Goal: Task Accomplishment & Management: Manage account settings

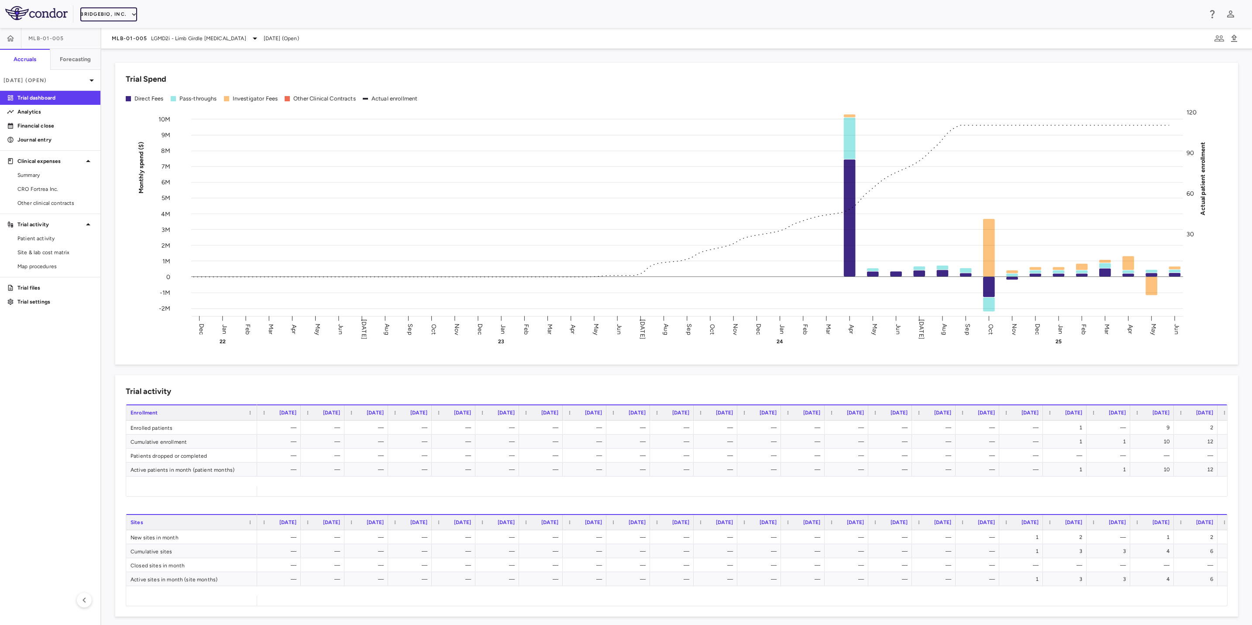
click at [124, 13] on button "BridgeBio, Inc." at bounding box center [108, 14] width 57 height 14
click at [120, 31] on li "Acelyrin" at bounding box center [117, 31] width 73 height 13
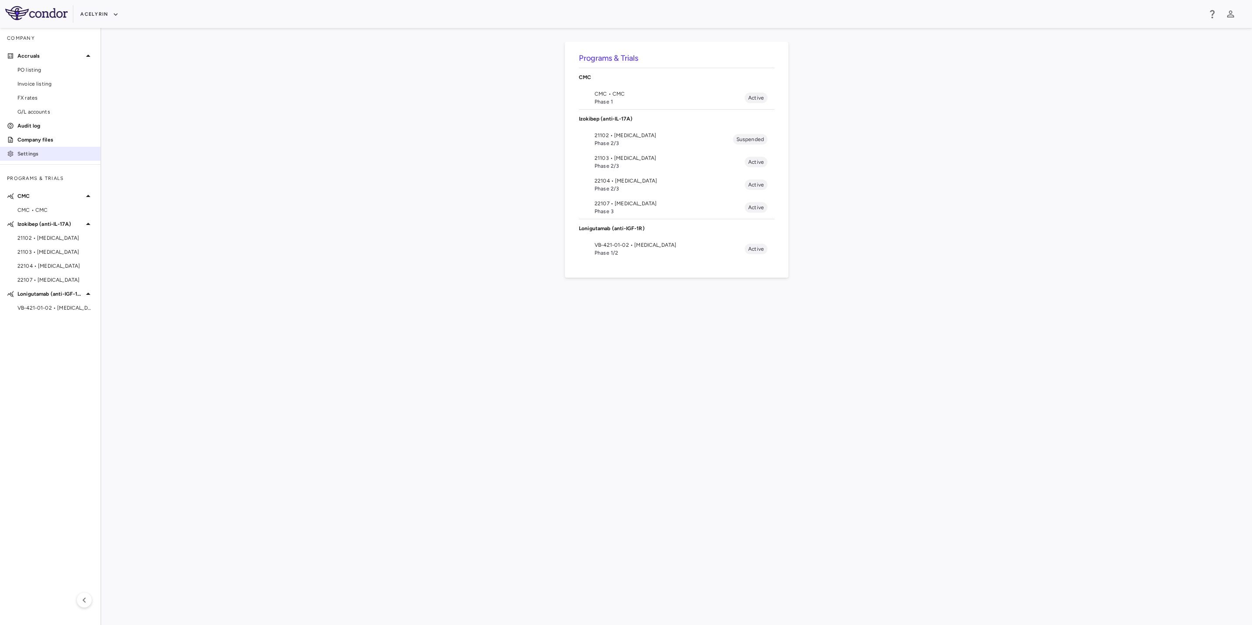
click at [49, 152] on p "Settings" at bounding box center [55, 154] width 76 height 8
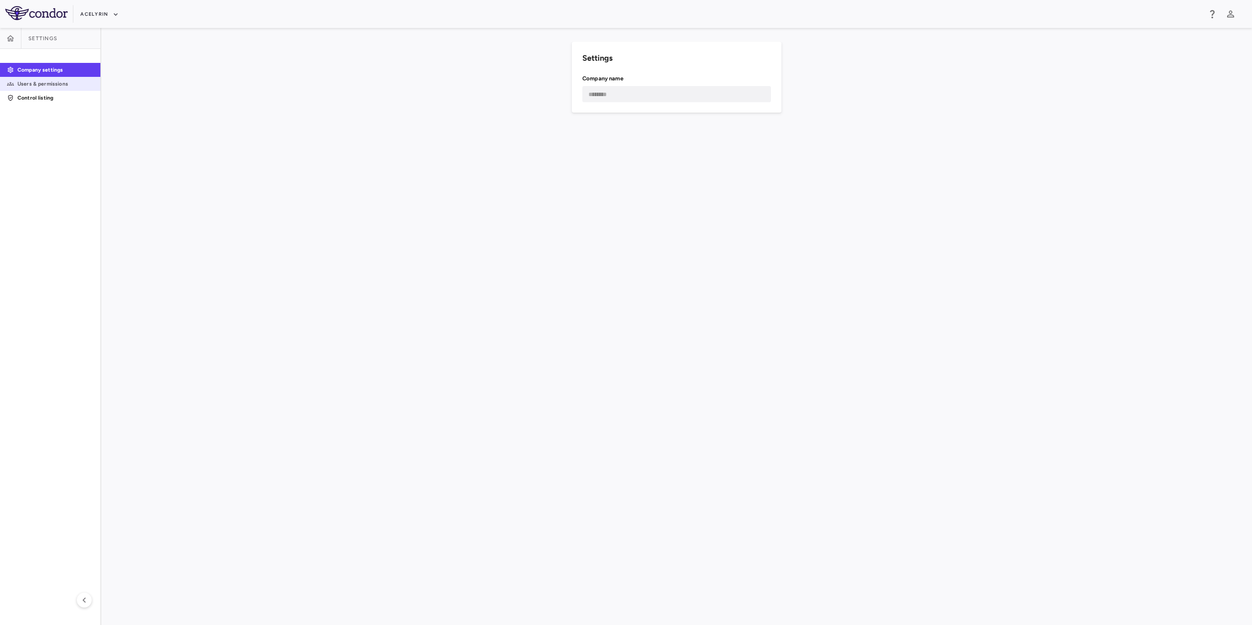
click at [48, 80] on p "Users & permissions" at bounding box center [55, 84] width 76 height 8
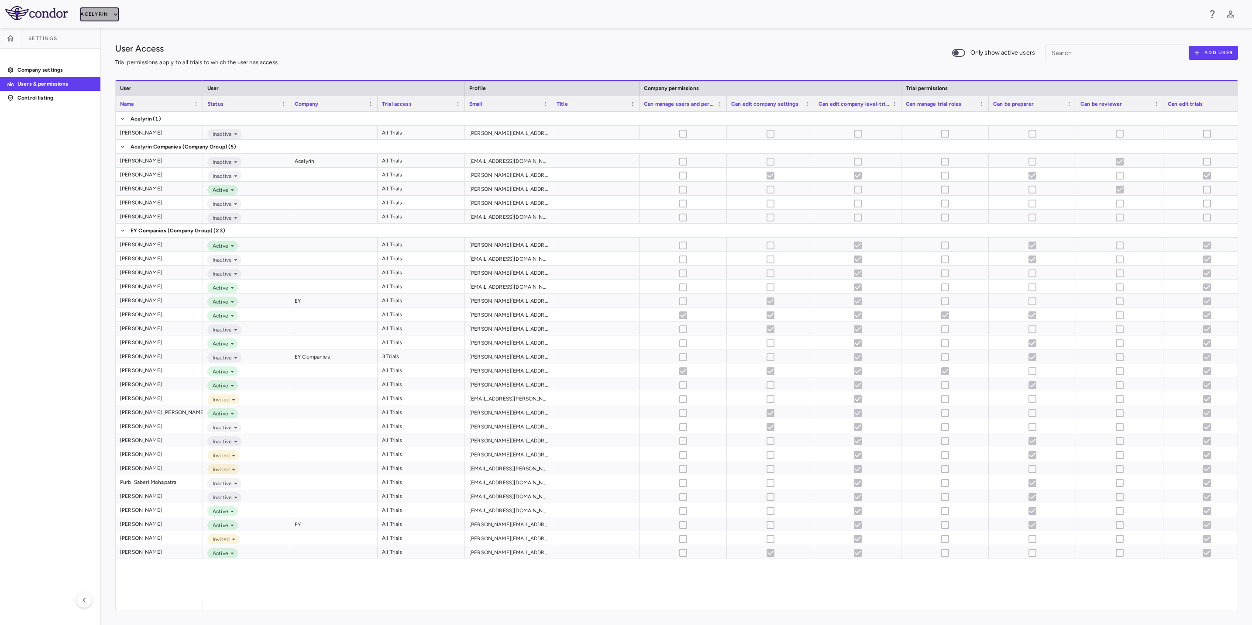
click at [107, 16] on button "Acelyrin" at bounding box center [99, 14] width 38 height 14
click at [117, 46] on li "Acelyrin - CMC" at bounding box center [117, 44] width 73 height 13
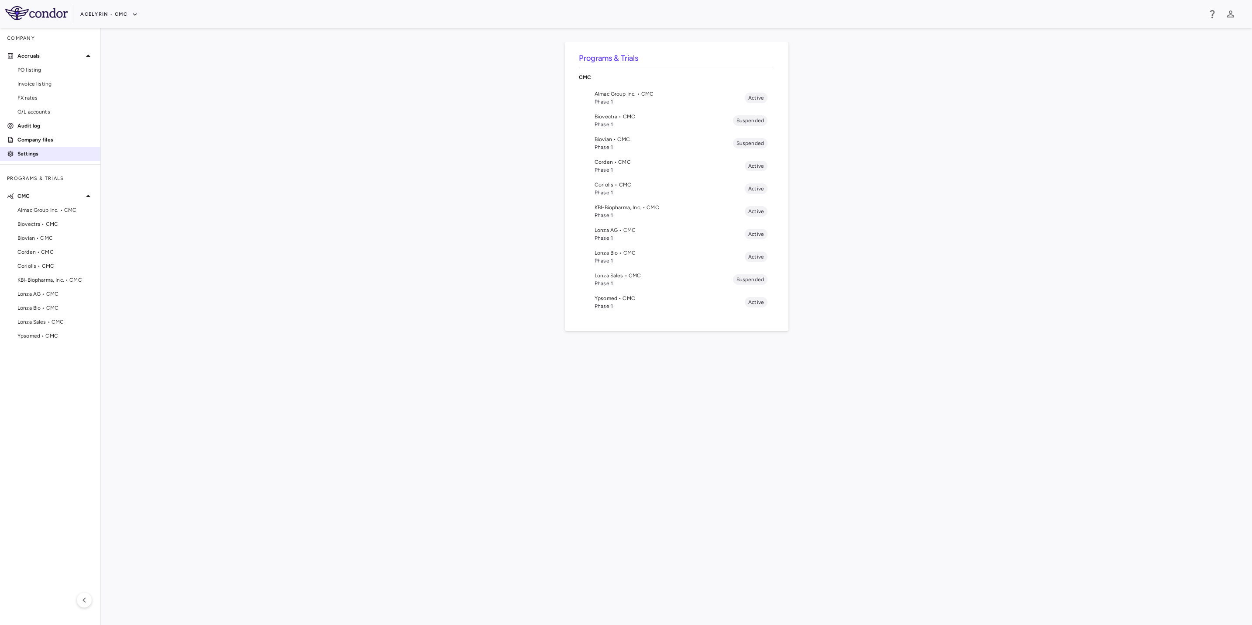
click at [44, 156] on p "Settings" at bounding box center [55, 154] width 76 height 8
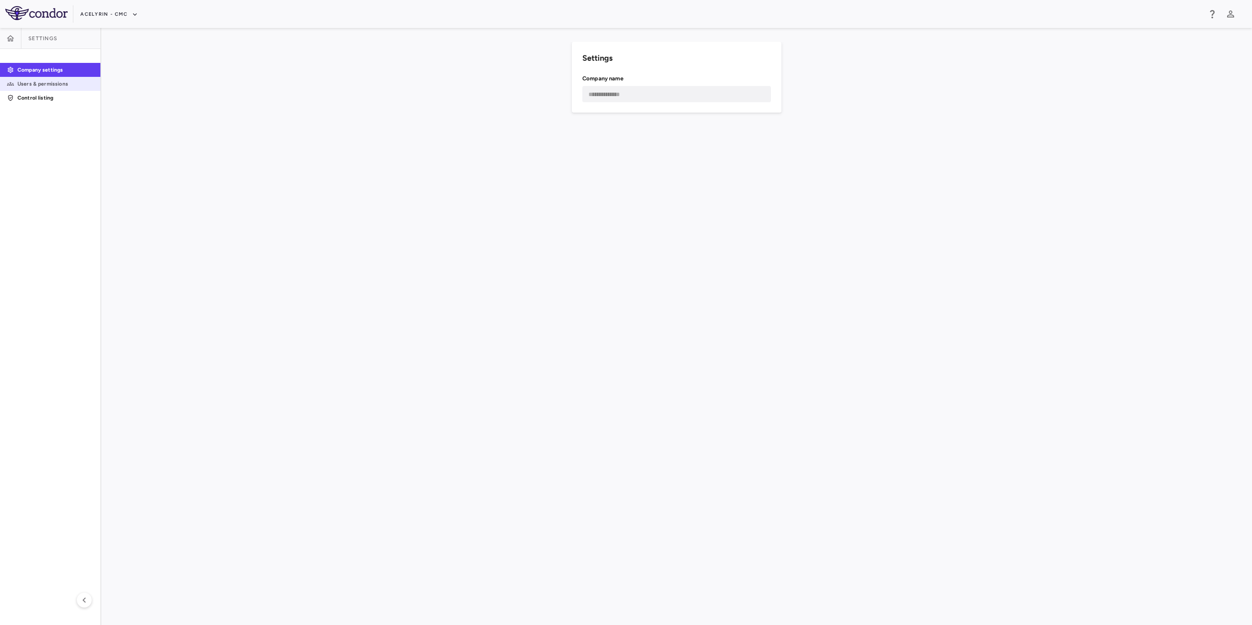
click at [55, 80] on p "Users & permissions" at bounding box center [55, 84] width 76 height 8
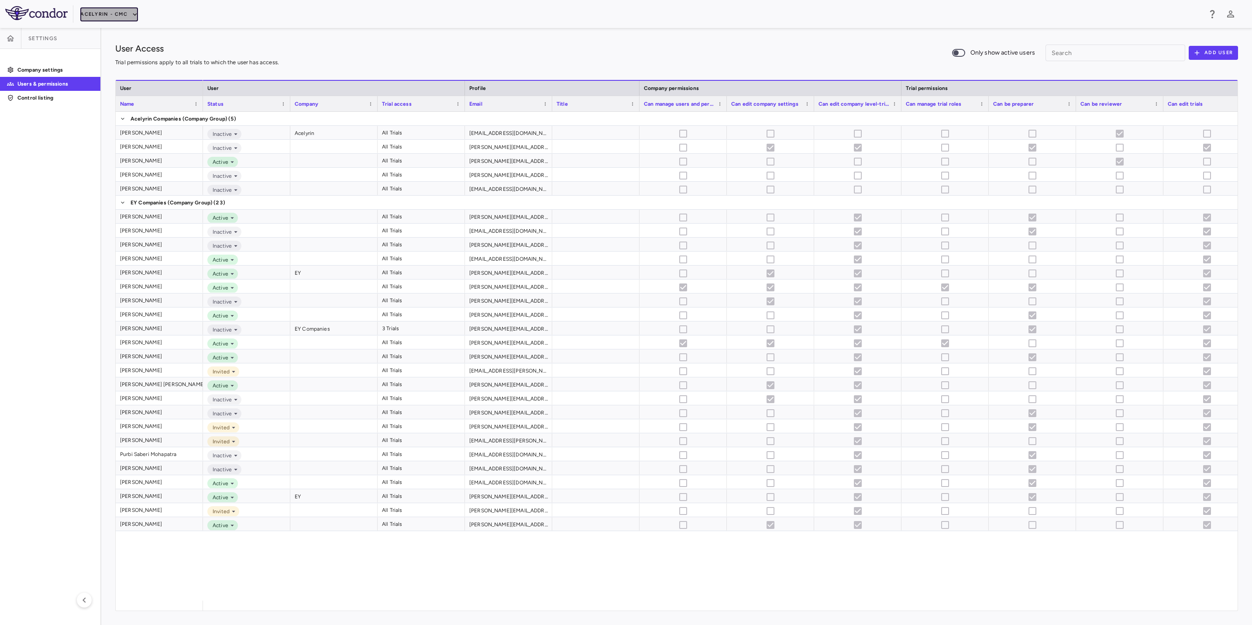
click at [121, 12] on button "Acelyrin - CMC" at bounding box center [109, 14] width 58 height 14
click at [122, 58] on li "Acelyrin - Translational" at bounding box center [117, 57] width 73 height 13
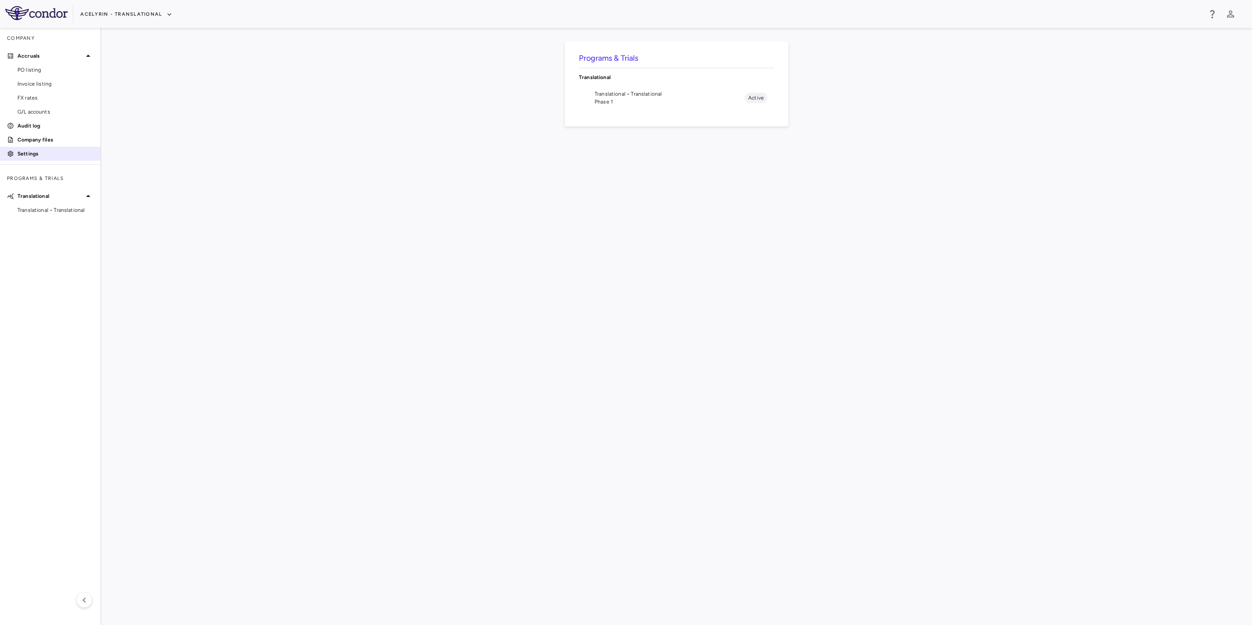
click at [39, 152] on p "Settings" at bounding box center [55, 154] width 76 height 8
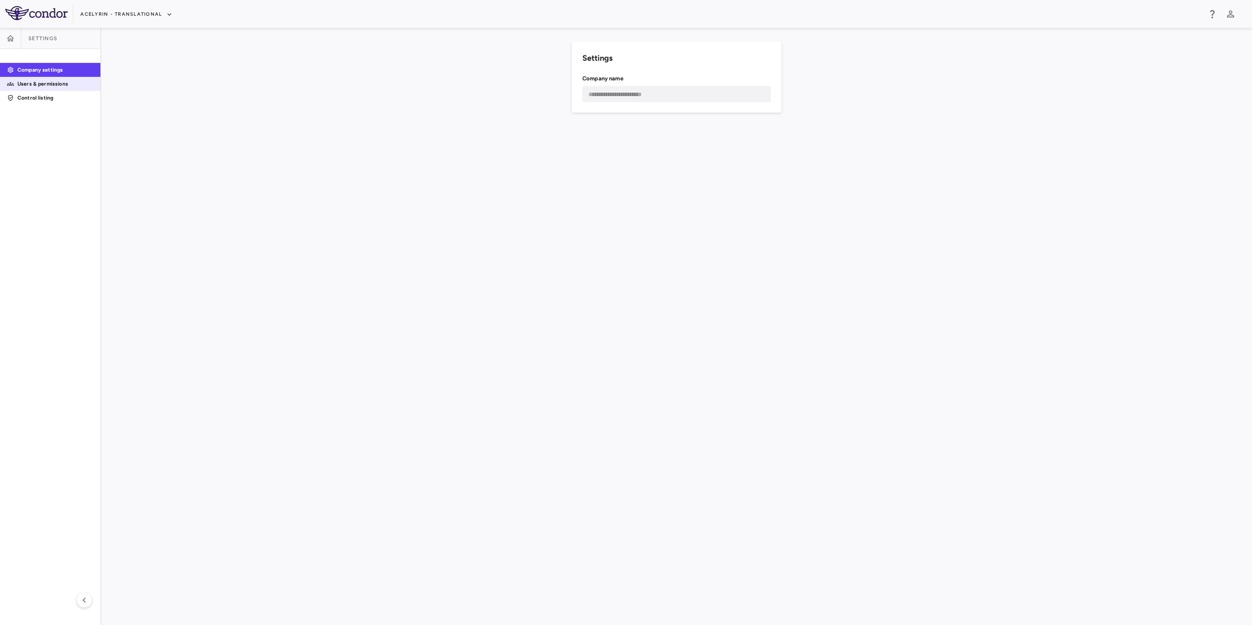
click at [55, 90] on link "Users & permissions" at bounding box center [50, 83] width 100 height 13
